Goal: Check status: Check status

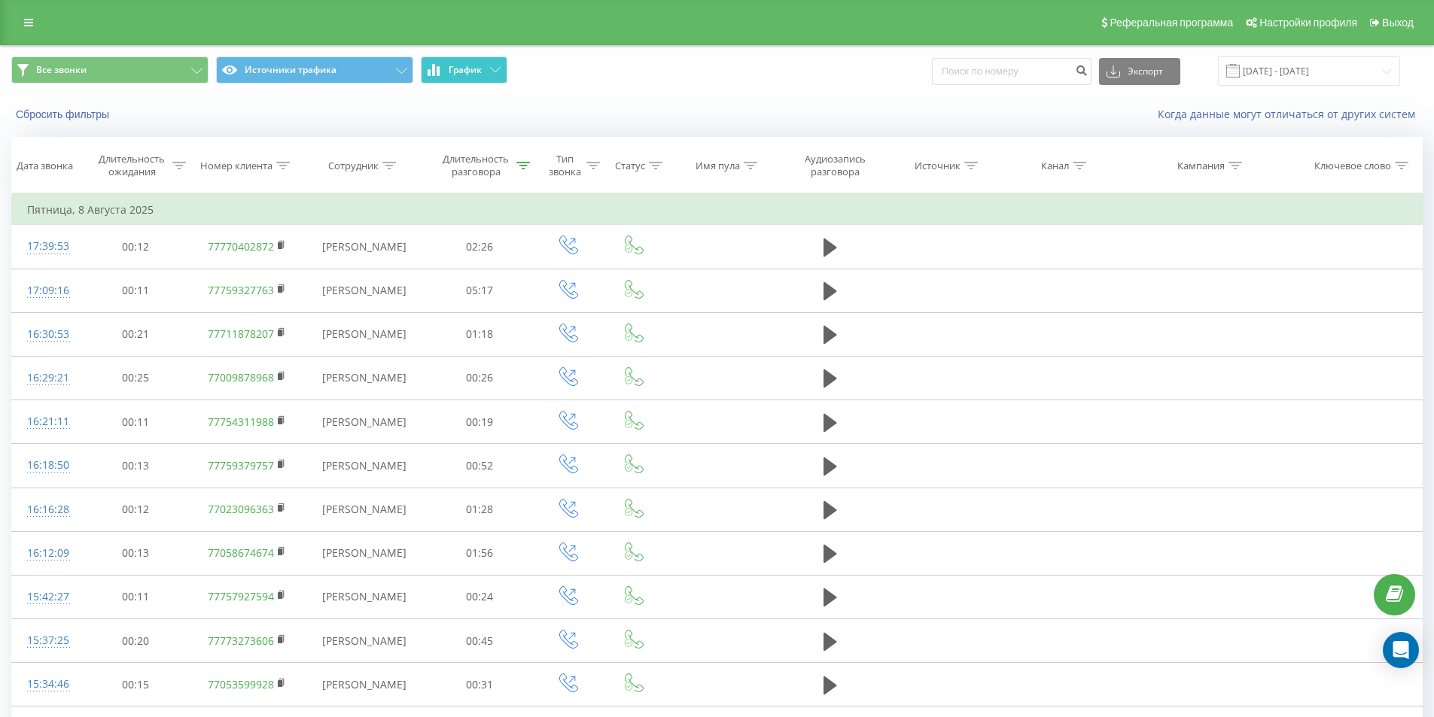
click at [471, 70] on span "График" at bounding box center [465, 70] width 33 height 11
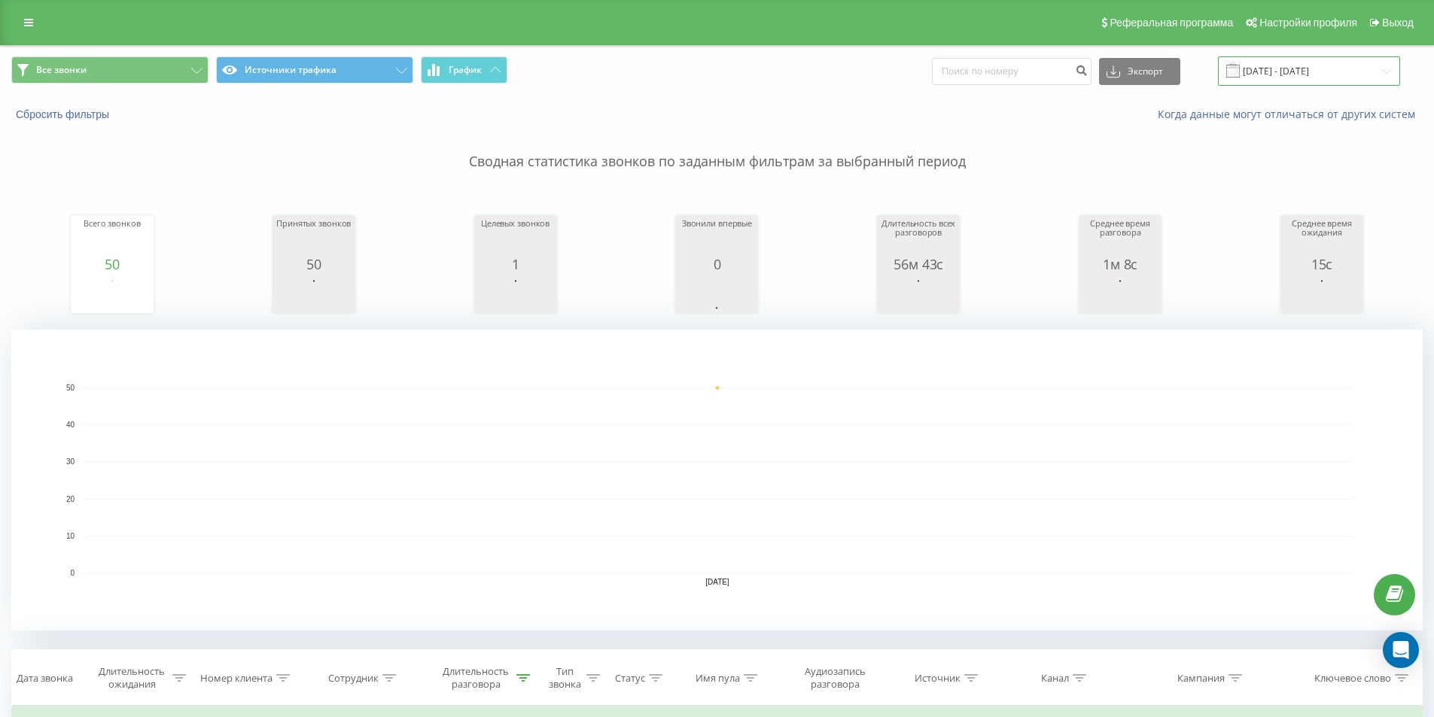
click at [1256, 74] on input "[DATE] - [DATE]" at bounding box center [1309, 70] width 182 height 29
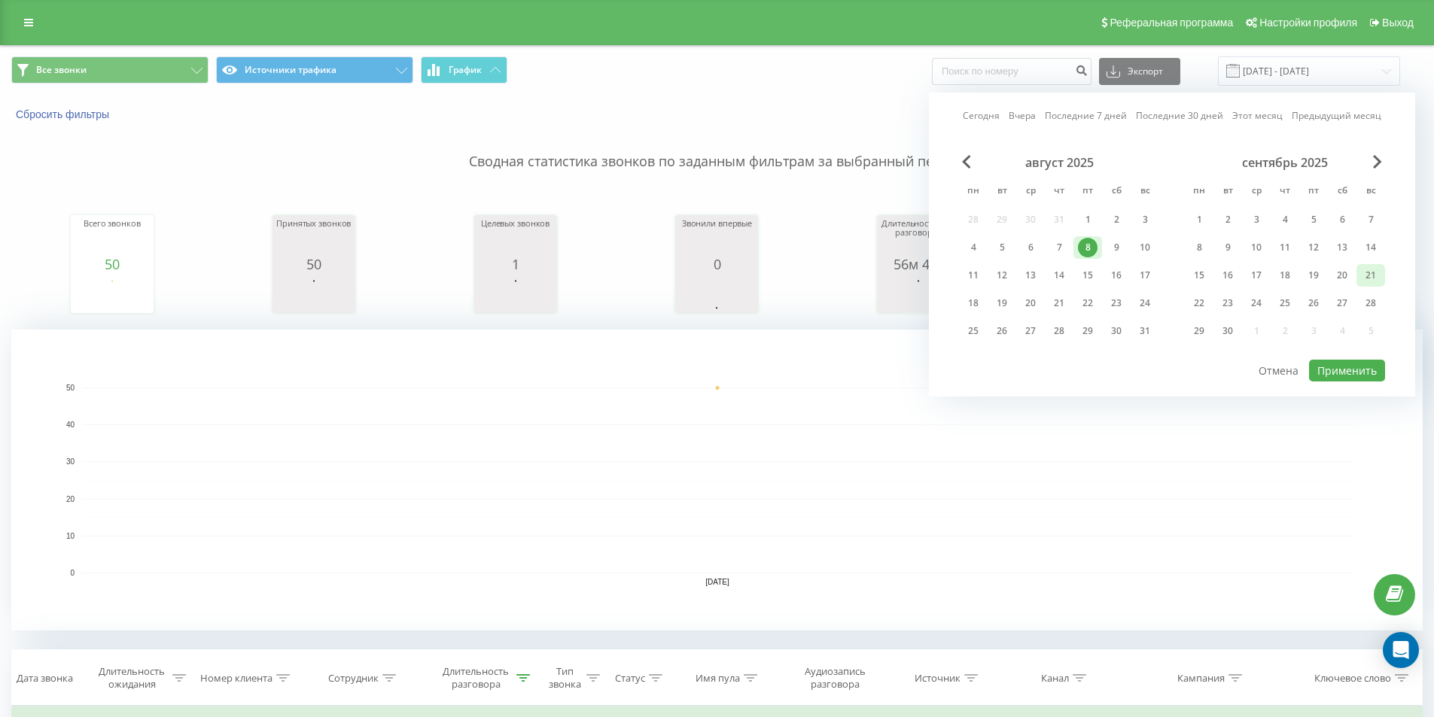
click at [1373, 281] on div "21" at bounding box center [1371, 276] width 20 height 20
click at [1356, 369] on button "Применить" at bounding box center [1347, 371] width 76 height 22
type input "[DATE] - [DATE]"
